Goal: Information Seeking & Learning: Learn about a topic

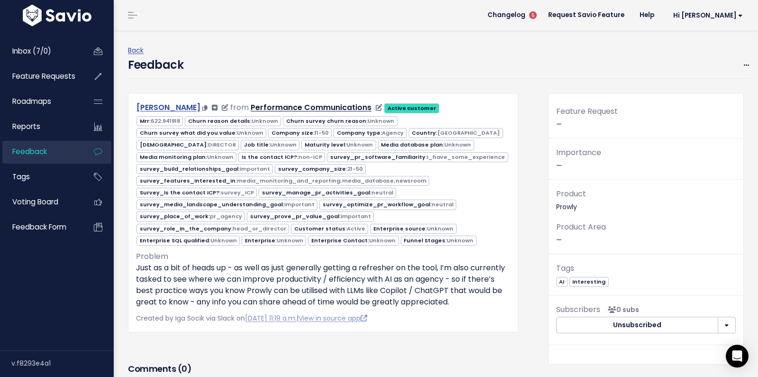
click at [173, 108] on link "Ross Milton" at bounding box center [168, 107] width 64 height 11
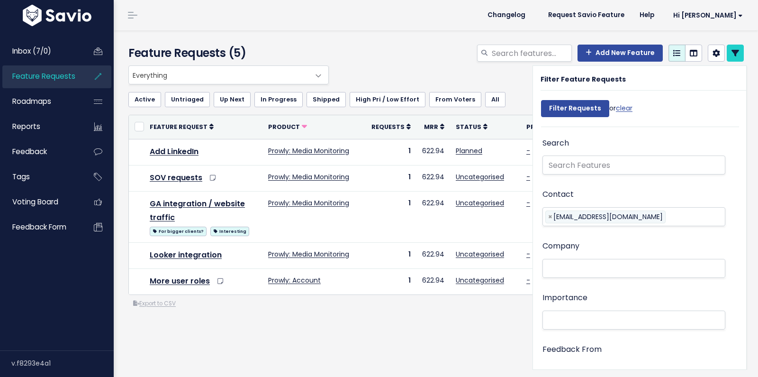
select select
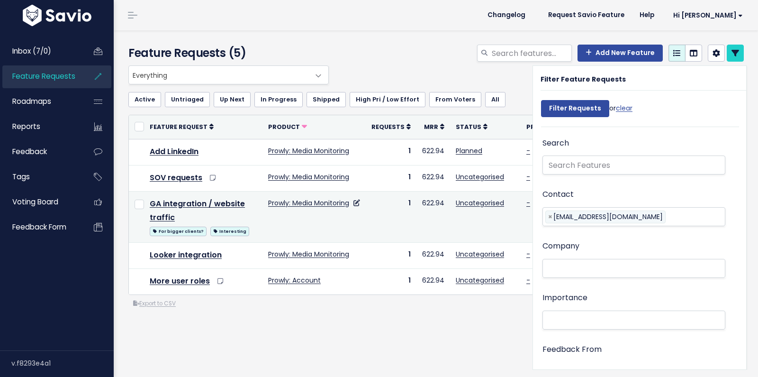
select select
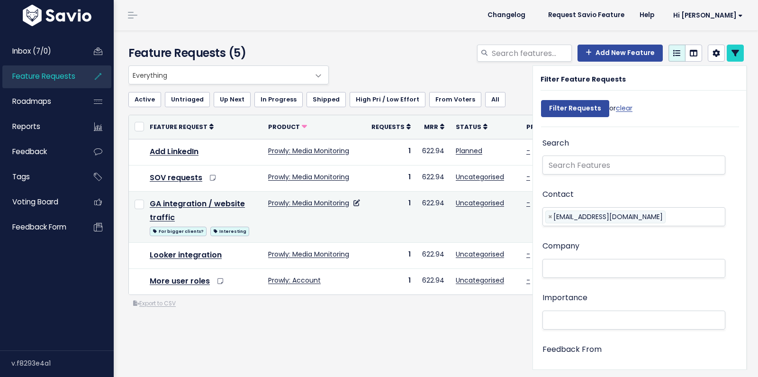
select select
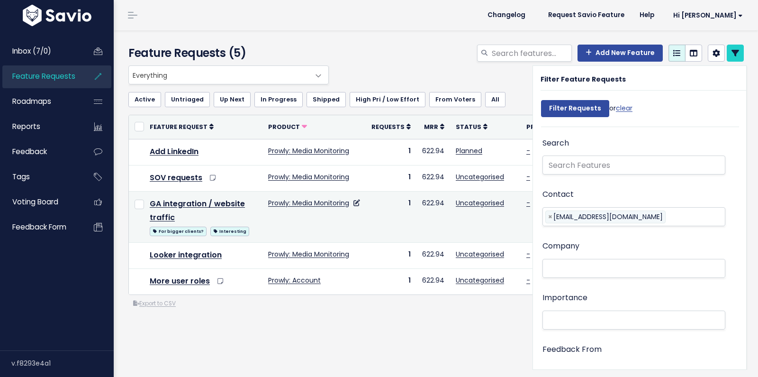
select select
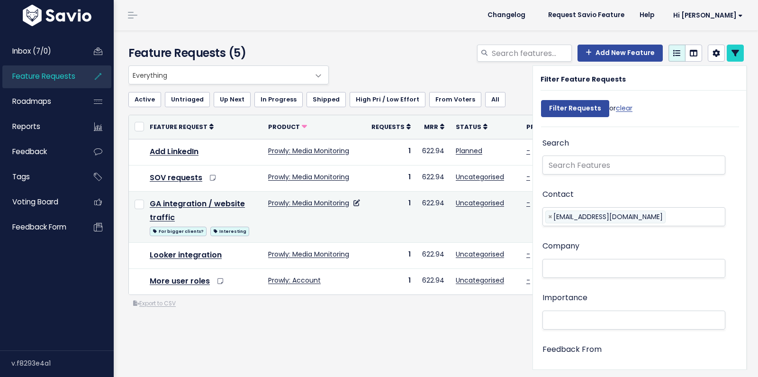
select select
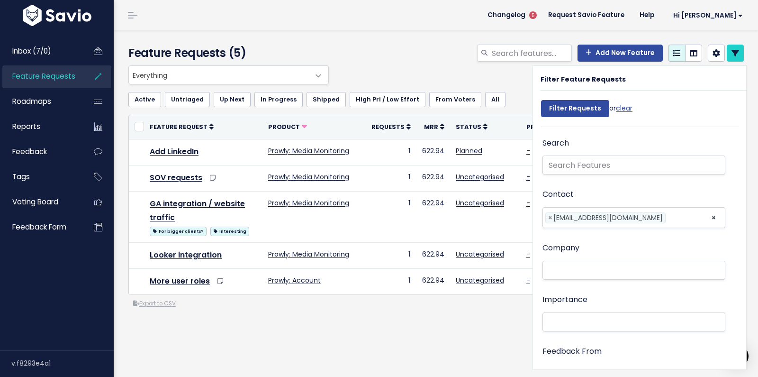
click at [202, 203] on div "Click to see competitors mentions" at bounding box center [212, 193] width 106 height 26
click at [208, 203] on div "Click to see competitors mentions" at bounding box center [212, 193] width 106 height 20
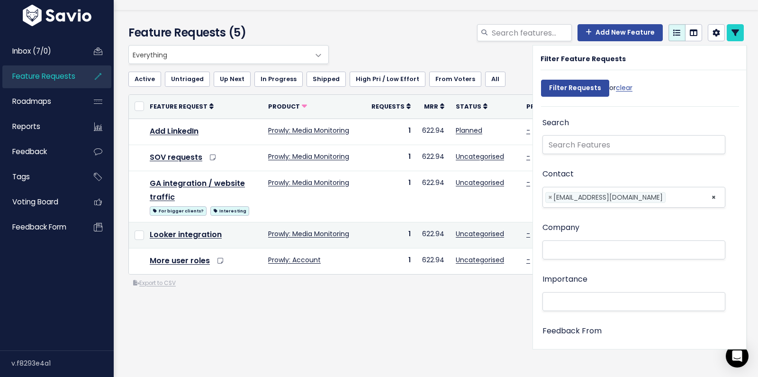
scroll to position [13, 0]
